Goal: Find specific page/section: Find specific page/section

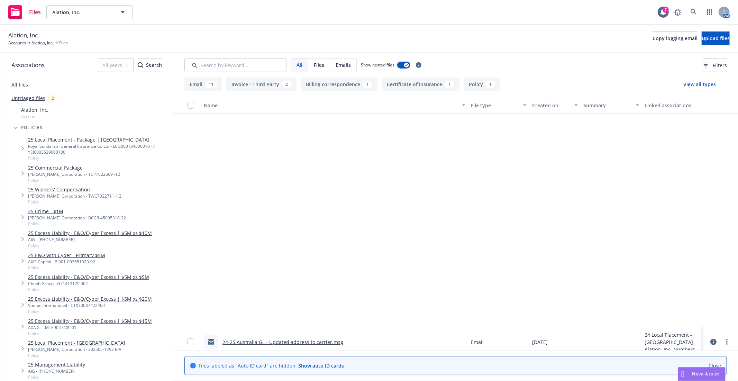
click at [95, 12] on span "Alation, Inc." at bounding box center [82, 12] width 60 height 7
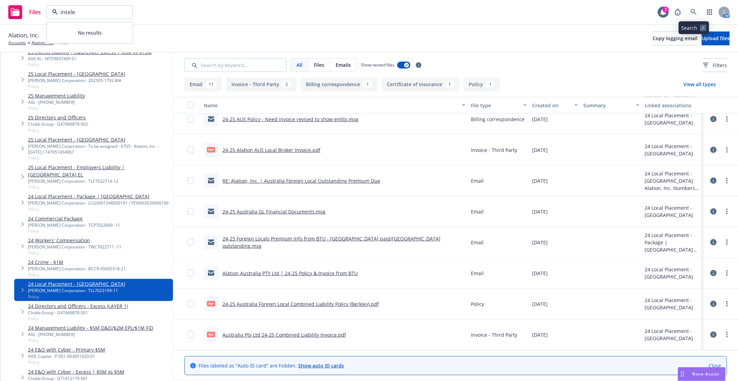
type input "intele"
click at [696, 11] on icon at bounding box center [694, 12] width 6 height 6
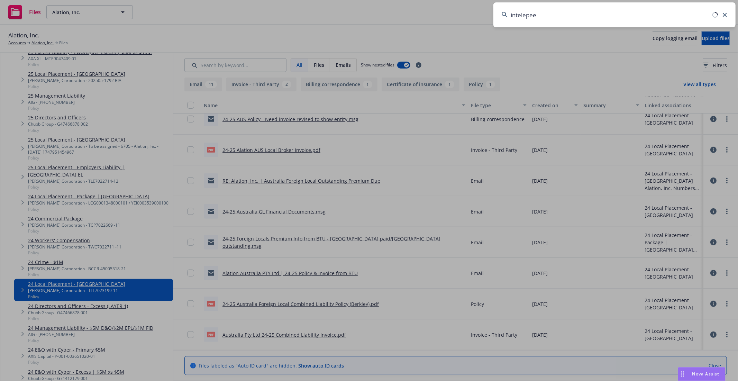
type input "intelepeer"
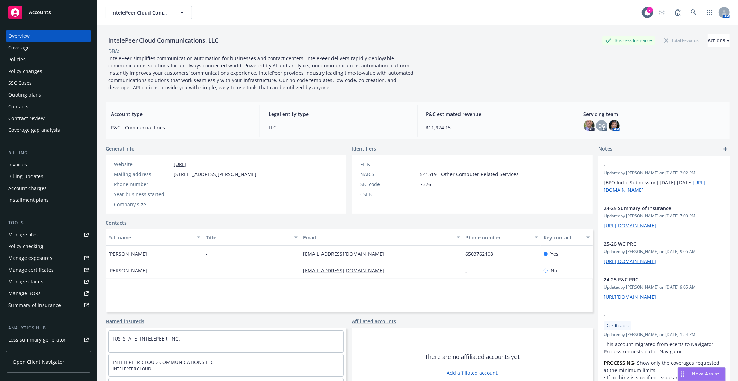
click at [31, 237] on div "Manage files" at bounding box center [22, 234] width 29 height 11
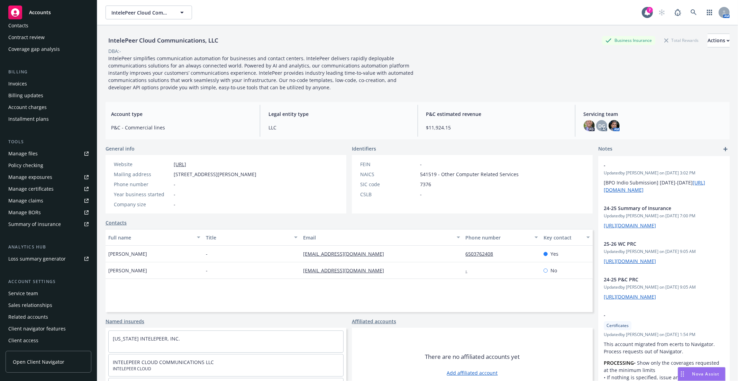
scroll to position [81, 0]
click at [36, 290] on div "Service team" at bounding box center [23, 293] width 30 height 11
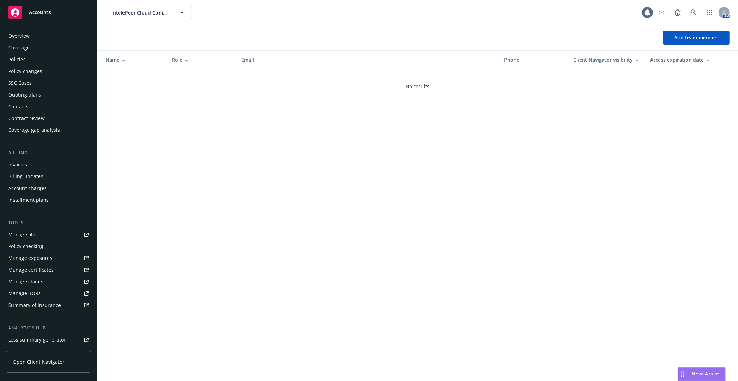
scroll to position [82, 0]
